Goal: Check status: Check status

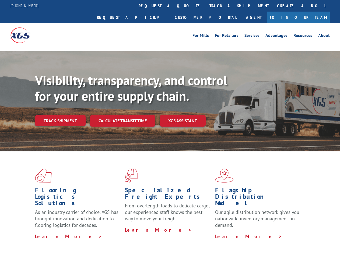
click at [170, 127] on div "Visibility, transparency, and control for your entire supply chain. Track shipm…" at bounding box center [187, 110] width 305 height 75
click at [205, 6] on link "track a shipment" at bounding box center [239, 6] width 68 height 12
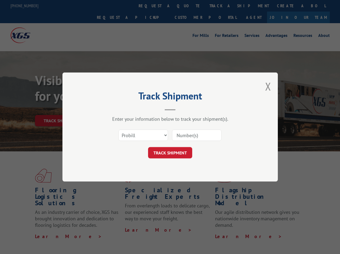
click at [188, 6] on div "Track Shipment Enter your information below to track your shipment(s). Select c…" at bounding box center [170, 127] width 340 height 254
click at [221, 6] on div "Track Shipment Enter your information below to track your shipment(s). Select c…" at bounding box center [170, 127] width 340 height 254
click at [60, 109] on div "Track Shipment Enter your information below to track your shipment(s). Select c…" at bounding box center [170, 127] width 340 height 254
click at [122, 109] on header "Track Shipment" at bounding box center [169, 101] width 161 height 18
click at [183, 109] on header "Track Shipment" at bounding box center [169, 101] width 161 height 18
